Goal: Information Seeking & Learning: Learn about a topic

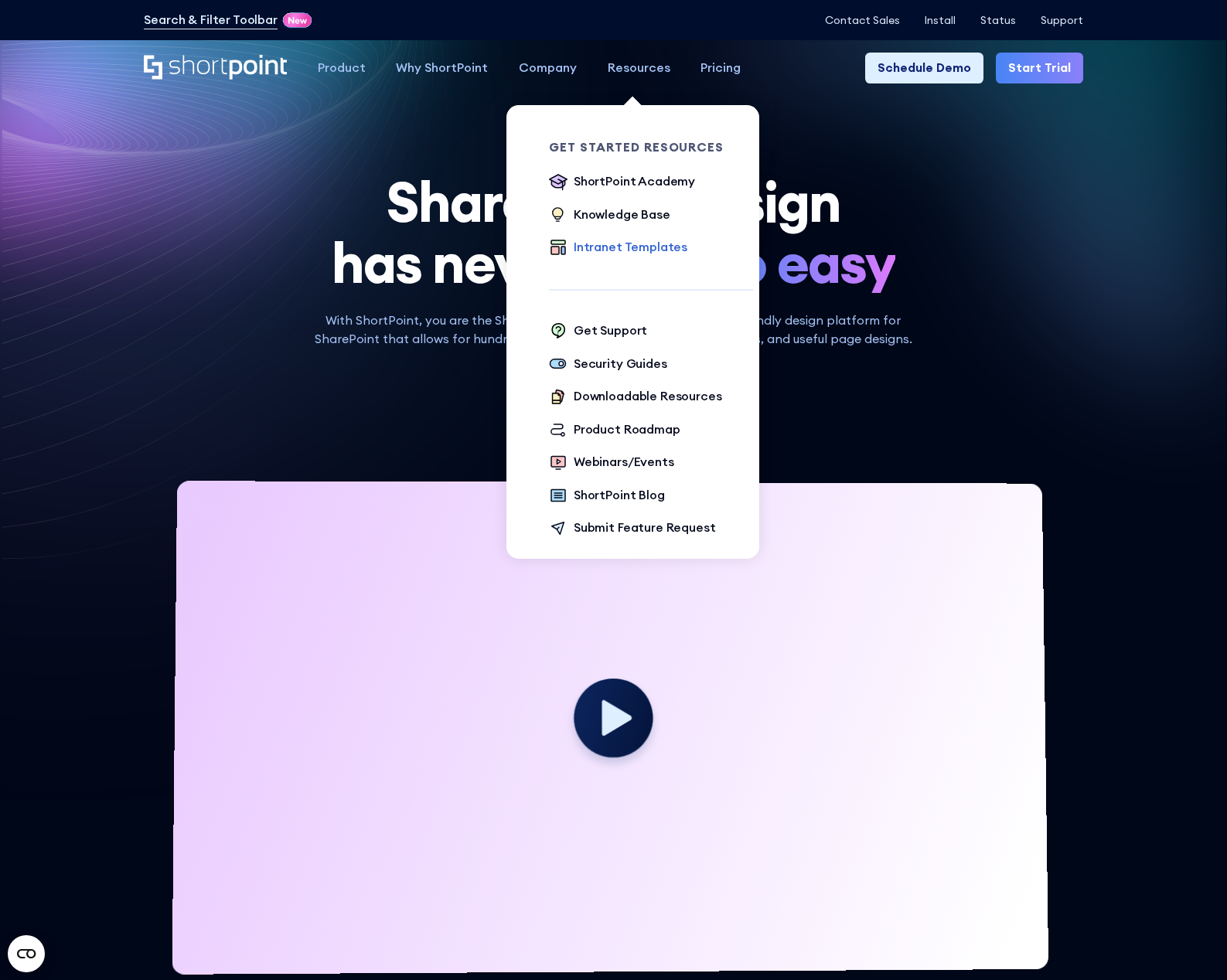
click at [632, 244] on div "Intranet Templates" at bounding box center [630, 247] width 114 height 18
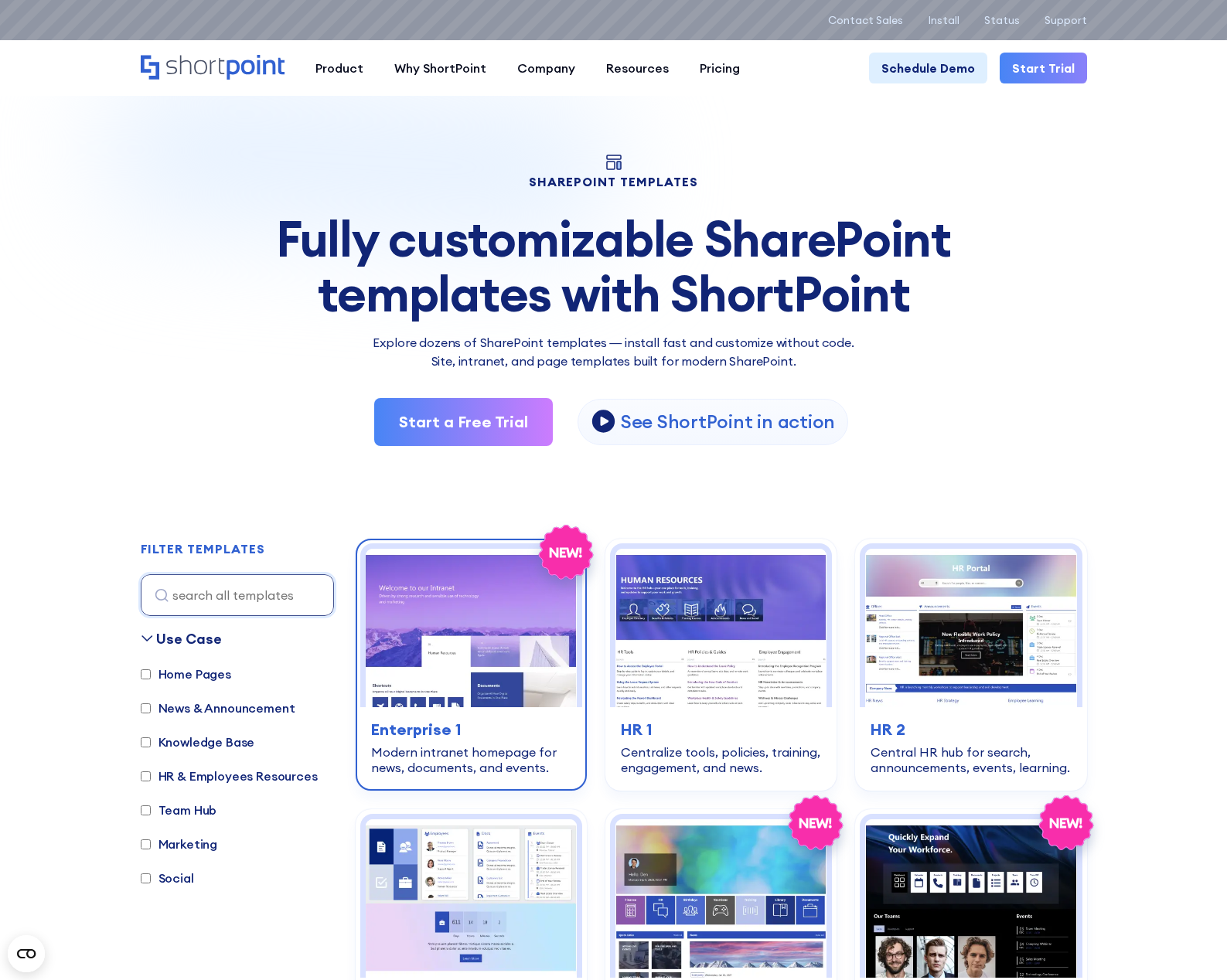
click at [454, 648] on img at bounding box center [472, 629] width 211 height 159
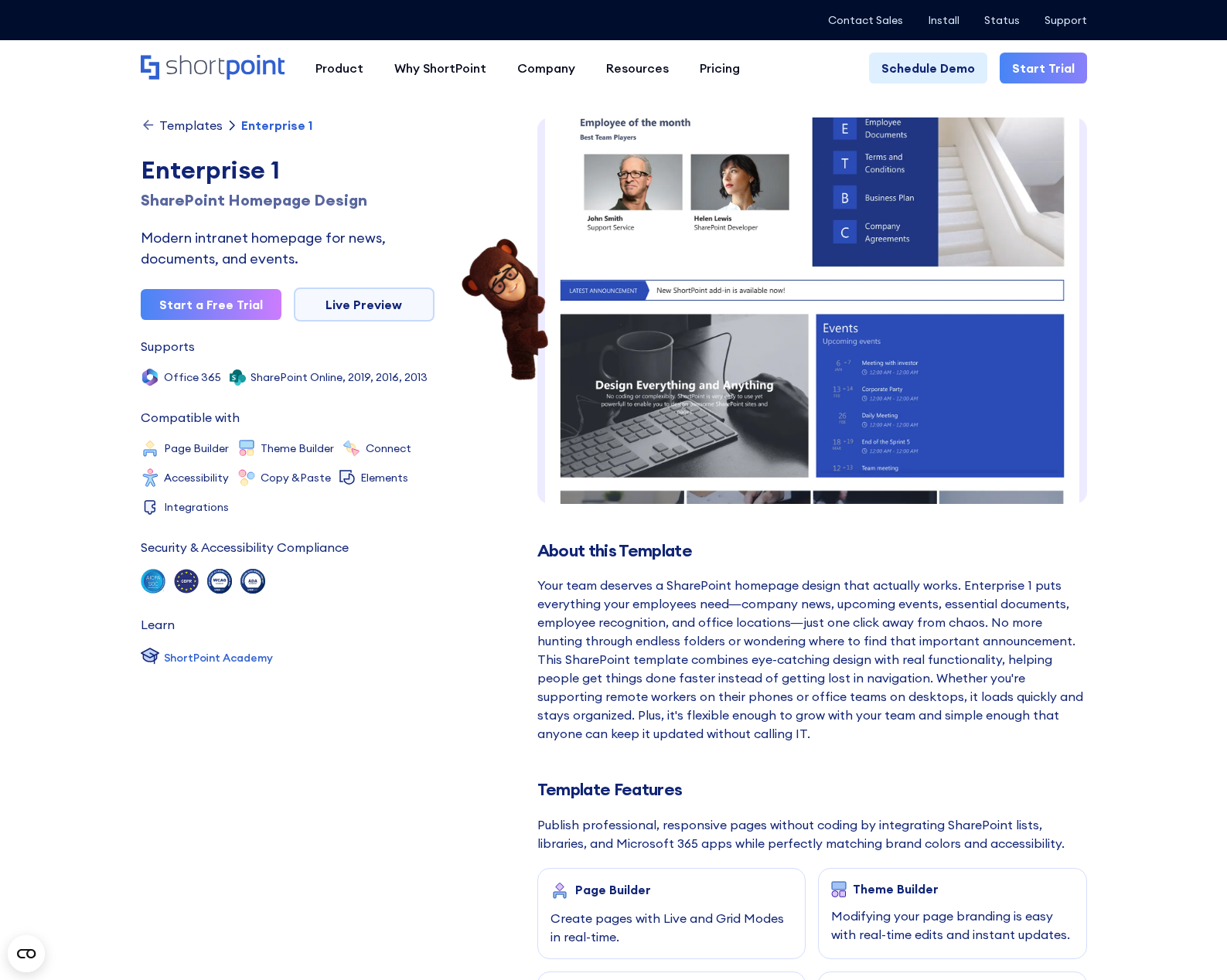
scroll to position [464, 0]
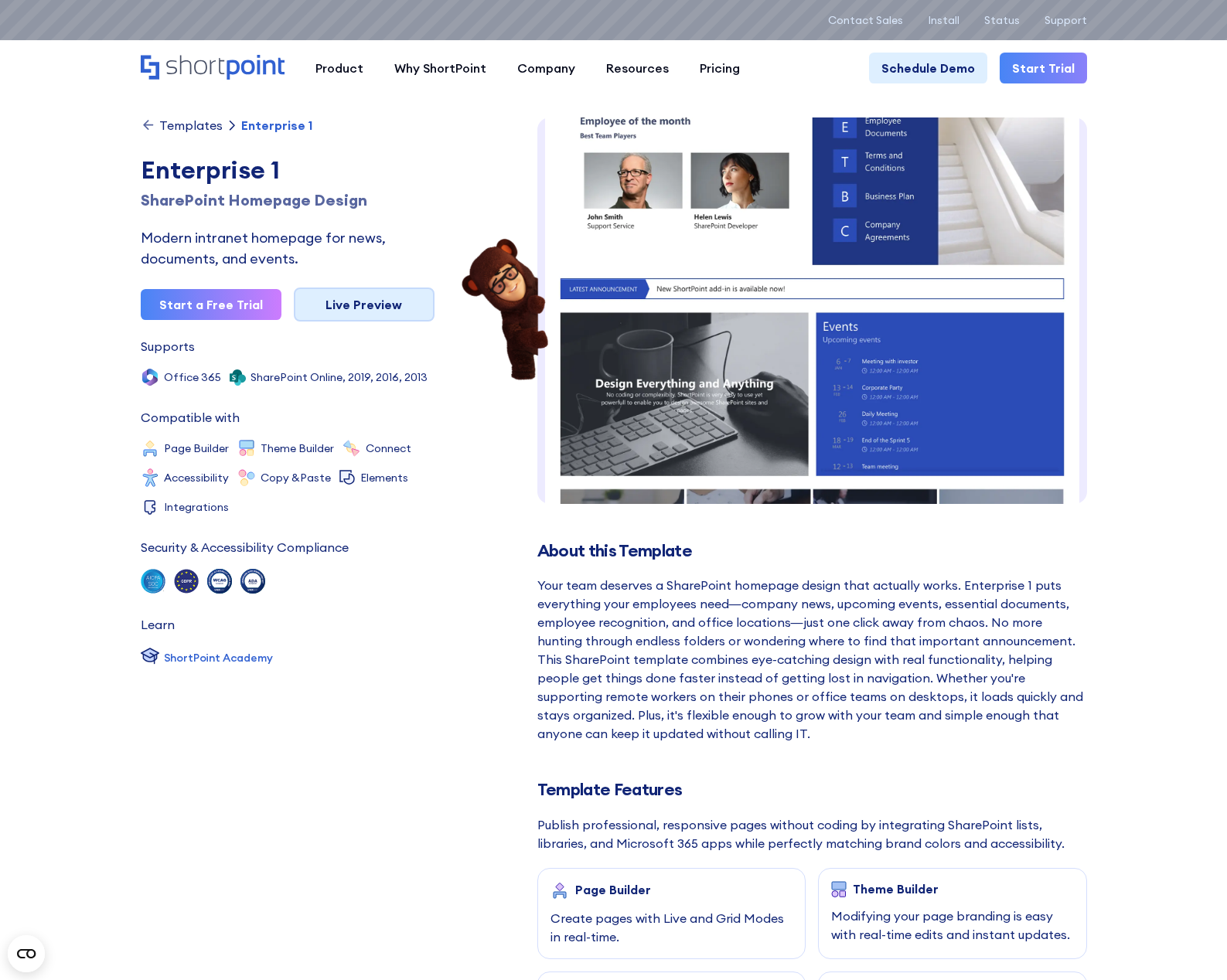
click at [372, 308] on link "Live Preview" at bounding box center [364, 304] width 141 height 34
click at [191, 126] on div "Templates" at bounding box center [191, 125] width 63 height 12
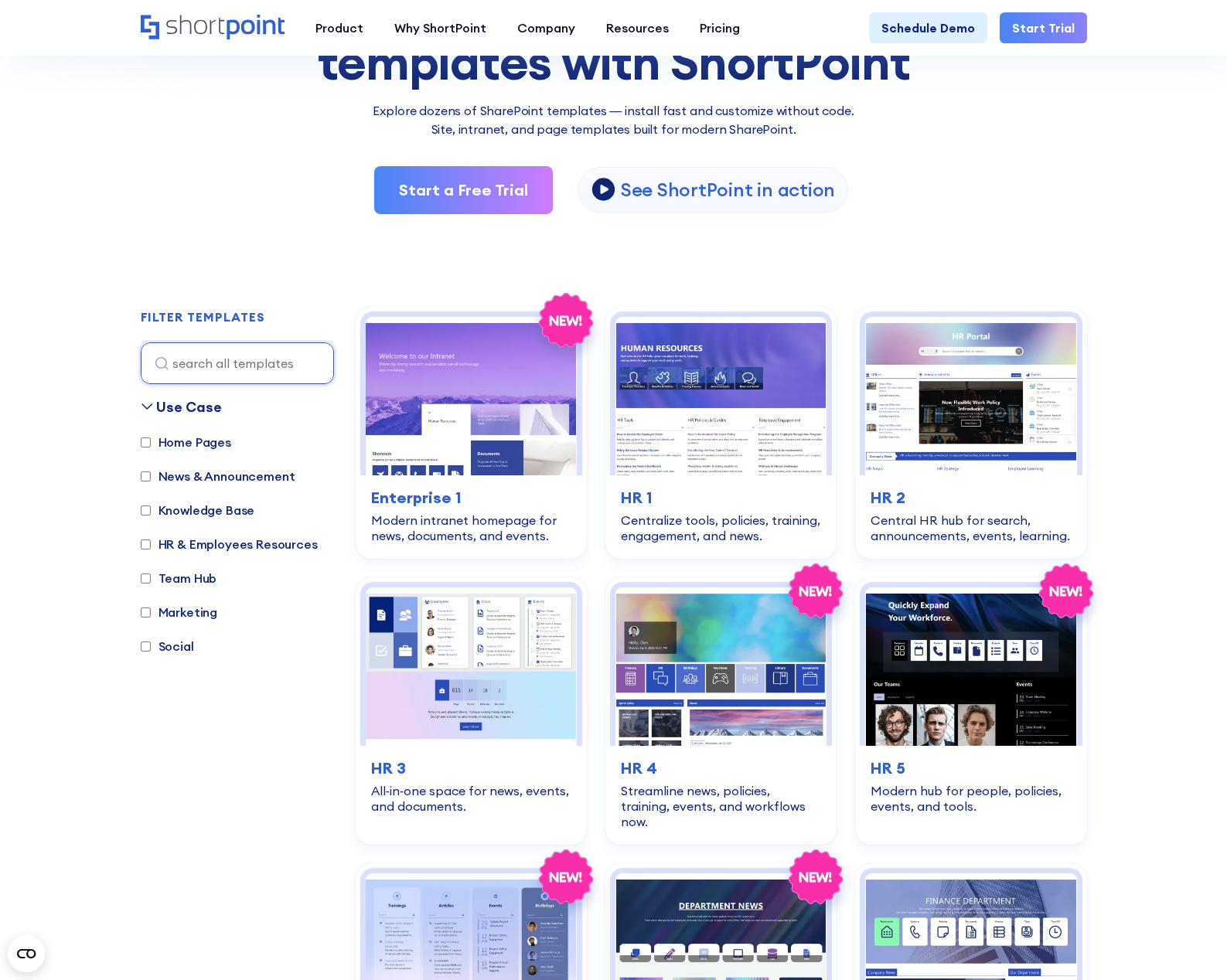
scroll to position [231, 0]
